Goal: Information Seeking & Learning: Learn about a topic

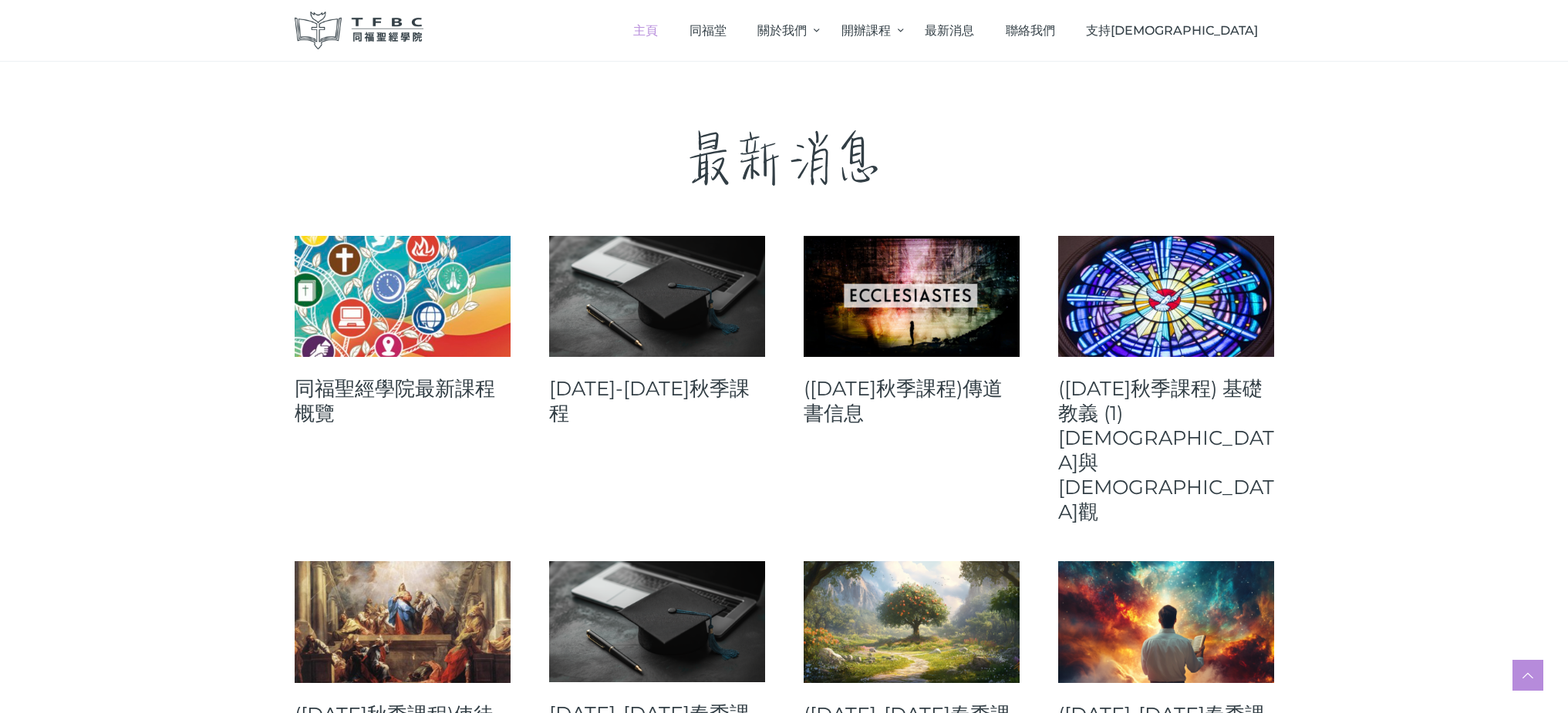
scroll to position [465, 0]
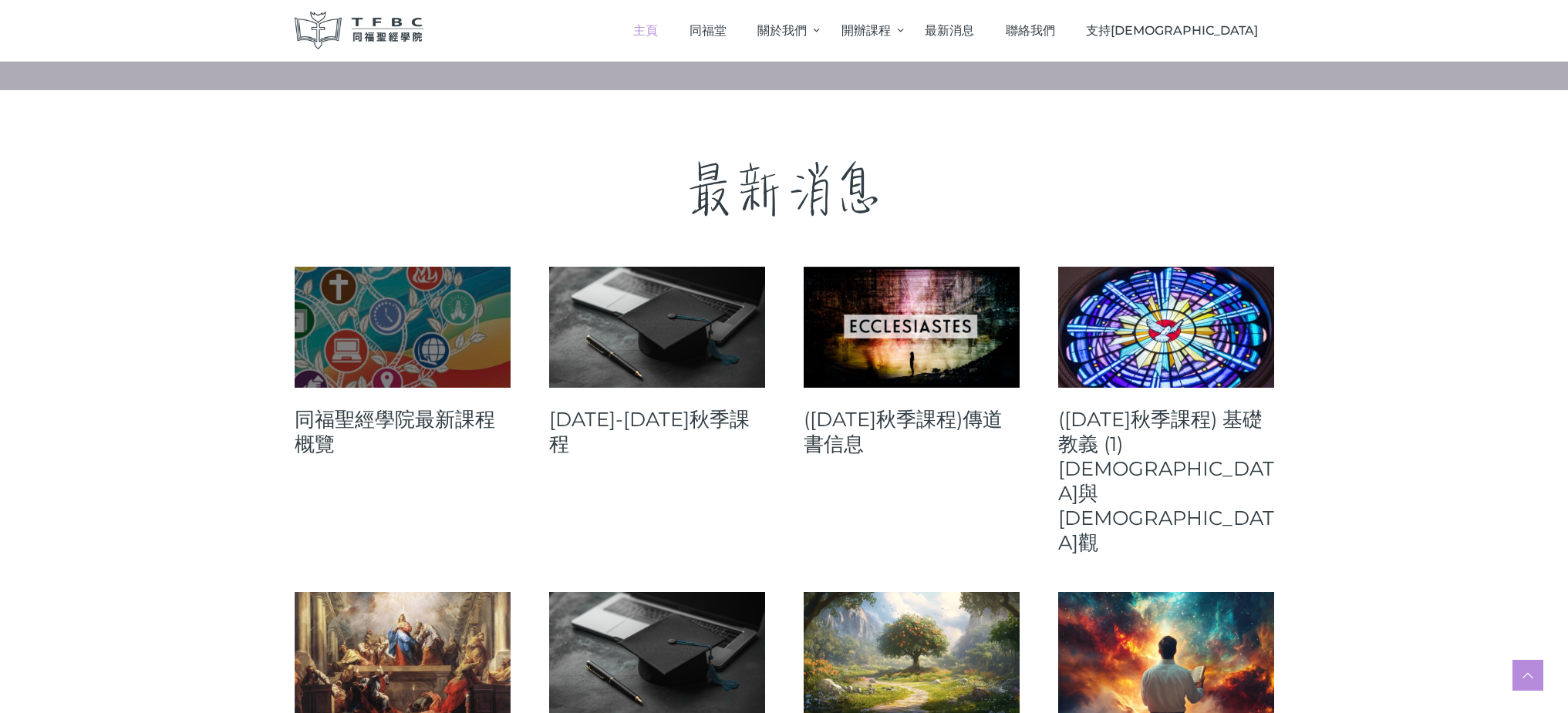
click at [459, 362] on link at bounding box center [402, 327] width 216 height 121
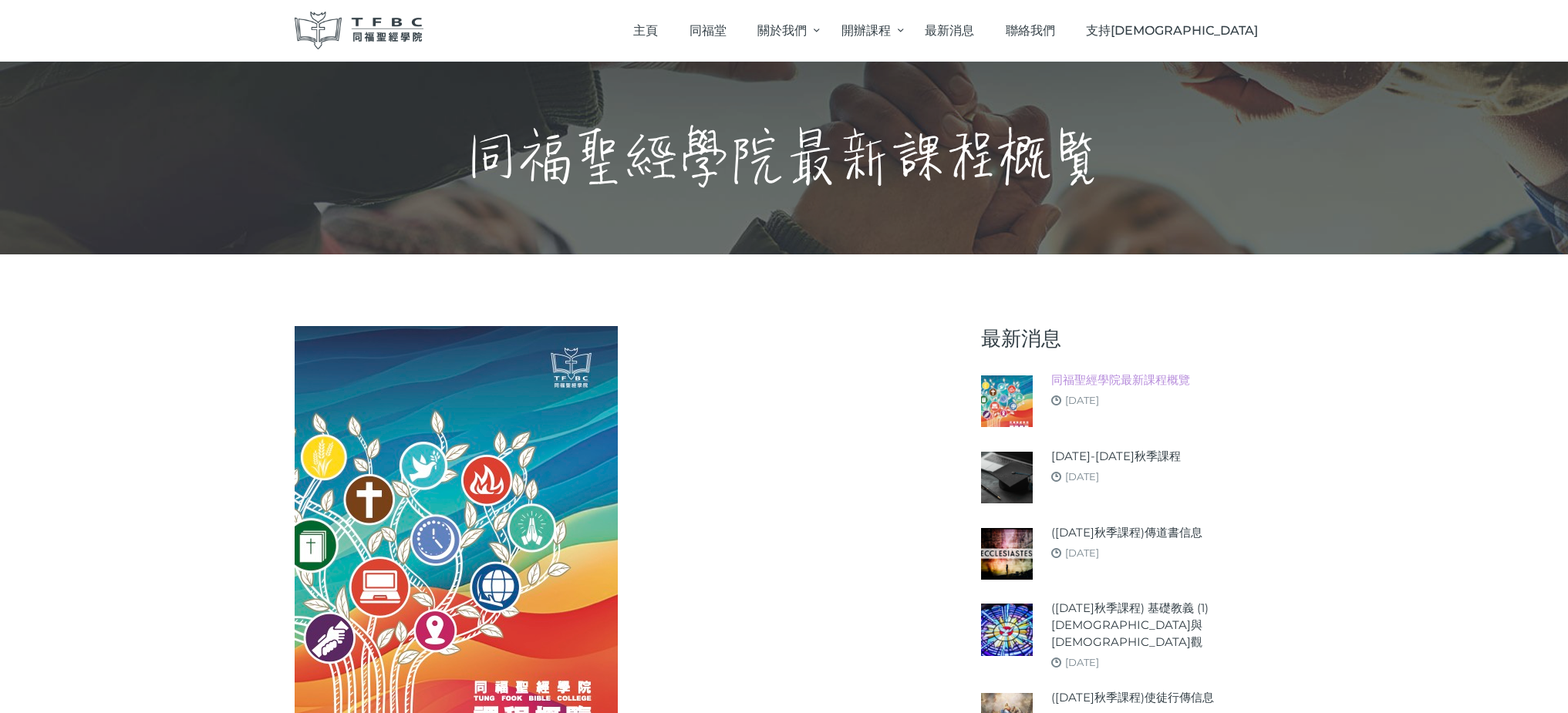
click at [1106, 380] on link "同福聖經學院最新課程概覽" at bounding box center [1121, 379] width 139 height 17
click at [553, 430] on img at bounding box center [456, 555] width 324 height 458
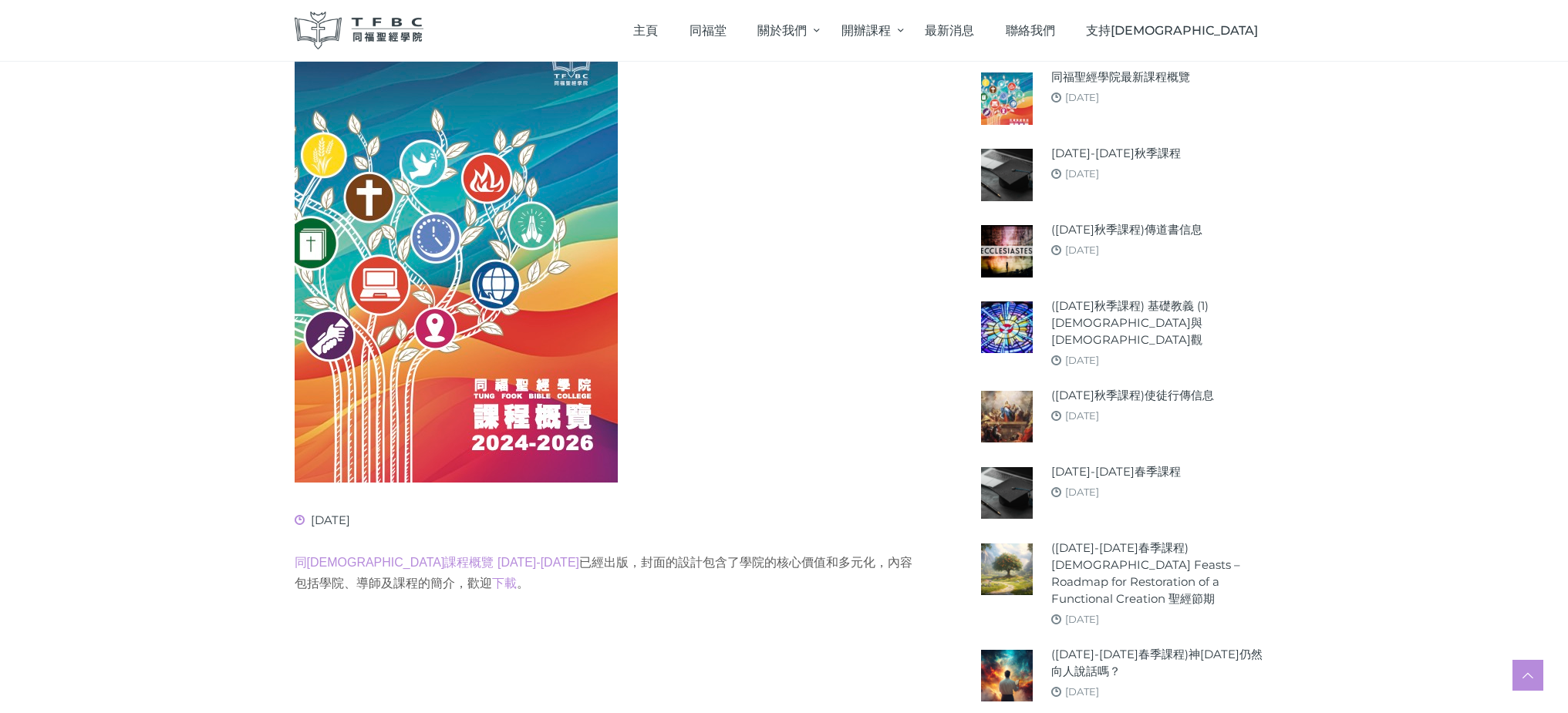
scroll to position [303, 0]
click at [457, 331] on img at bounding box center [456, 252] width 324 height 458
click at [413, 467] on img at bounding box center [456, 252] width 324 height 458
click at [492, 583] on link "下載" at bounding box center [504, 582] width 25 height 13
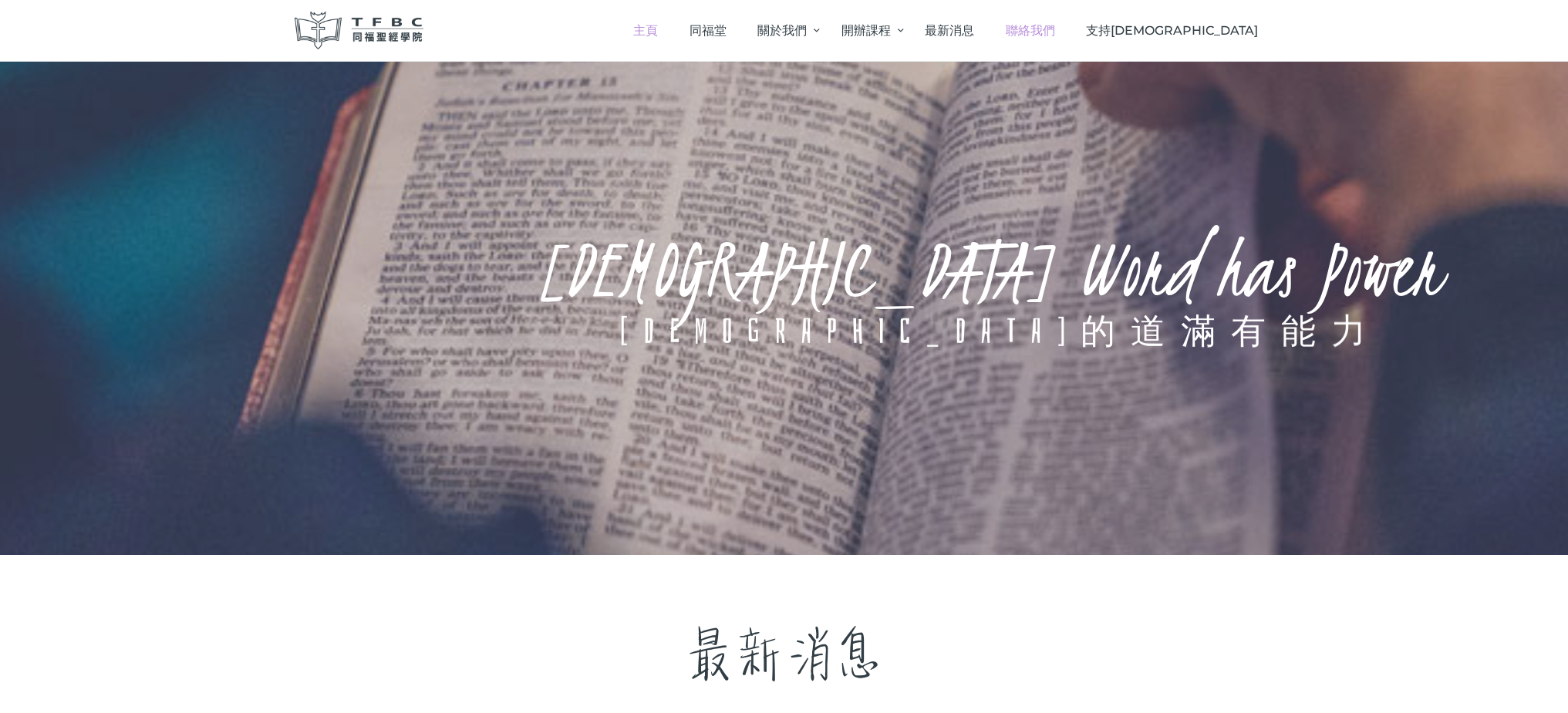
click at [1055, 36] on span "聯絡我們" at bounding box center [1030, 30] width 49 height 15
